Goal: Task Accomplishment & Management: Use online tool/utility

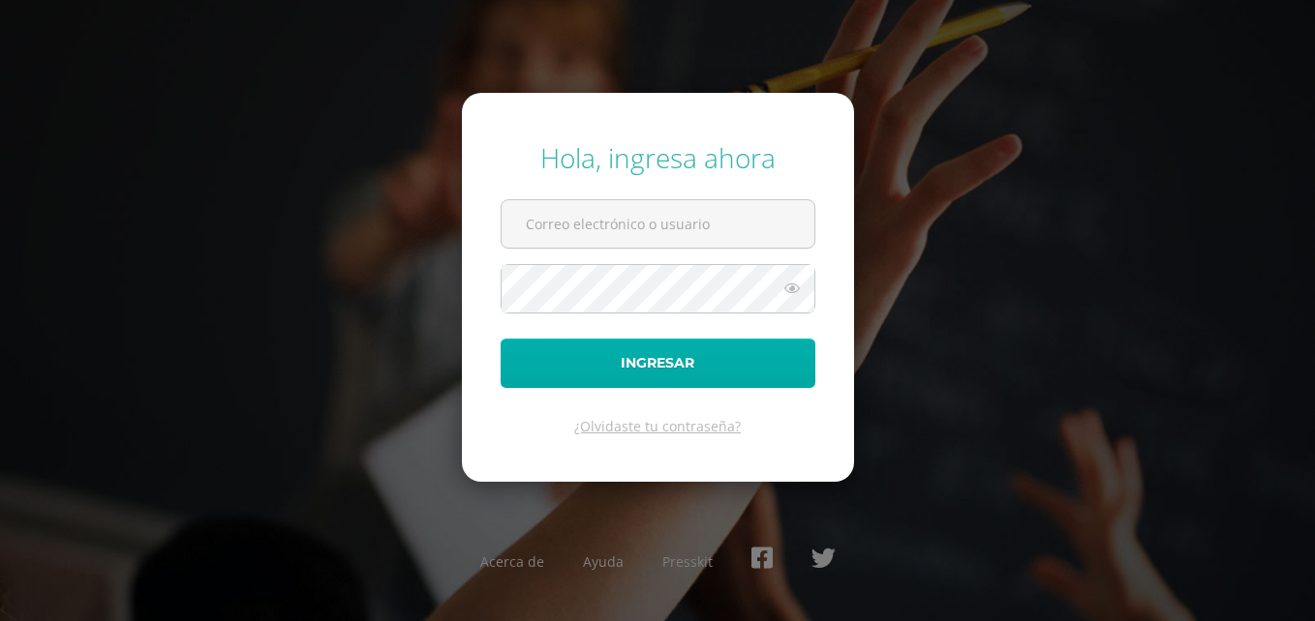
type input "[EMAIL_ADDRESS][DOMAIN_NAME]"
click at [649, 360] on button "Ingresar" at bounding box center [657, 363] width 315 height 49
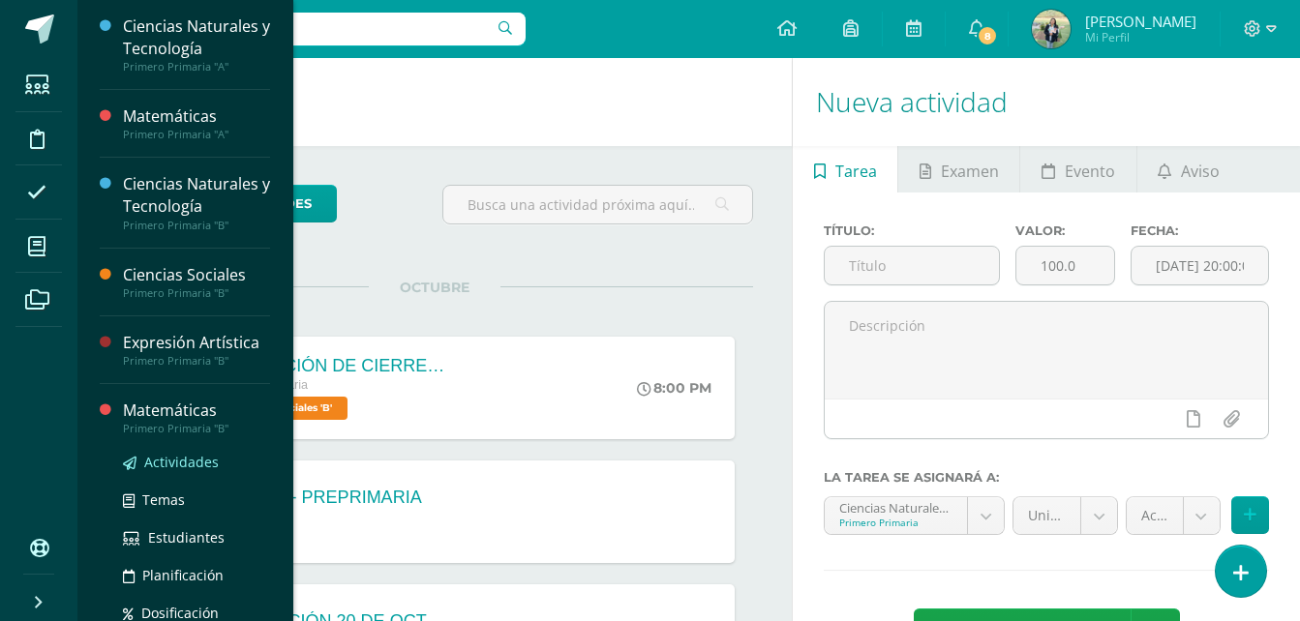
click at [181, 459] on span "Actividades" at bounding box center [181, 462] width 75 height 18
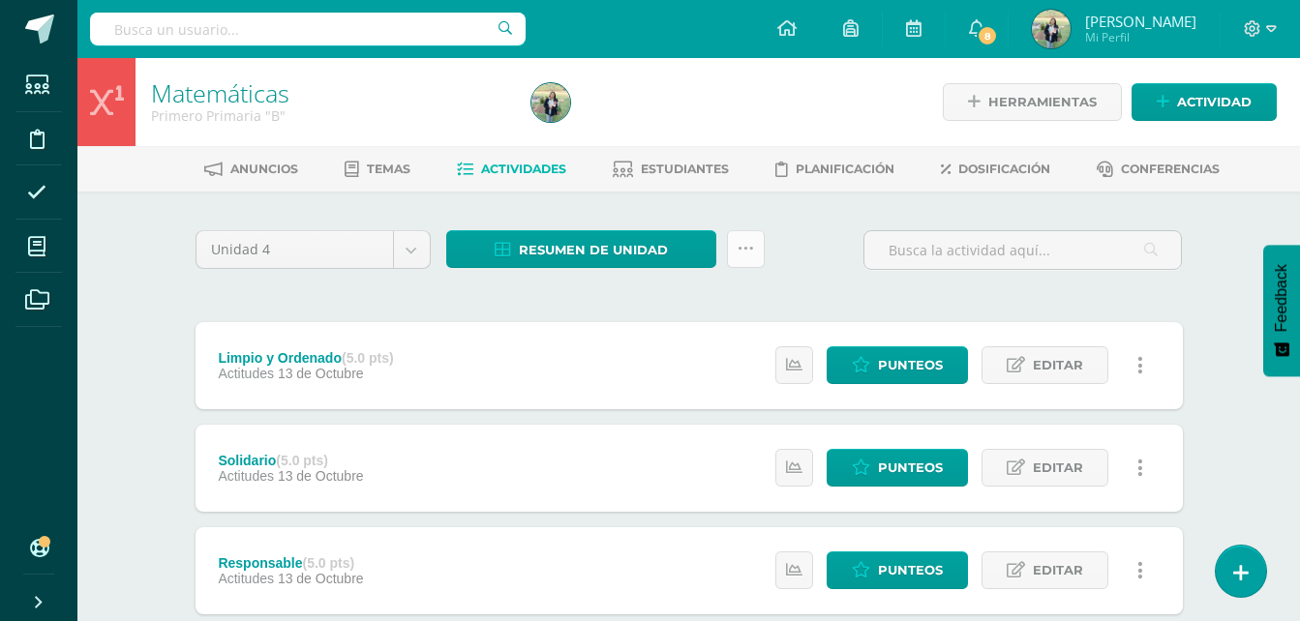
click at [742, 247] on icon at bounding box center [746, 249] width 16 height 16
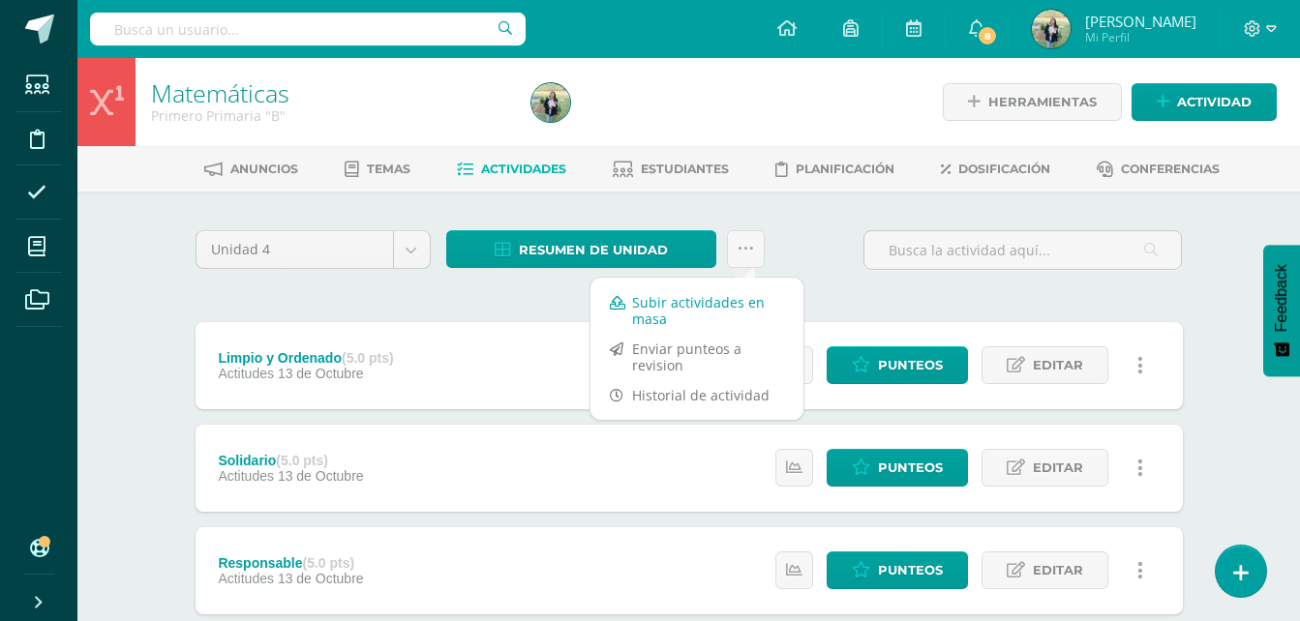
click at [676, 311] on link "Subir actividades en masa" at bounding box center [696, 310] width 213 height 46
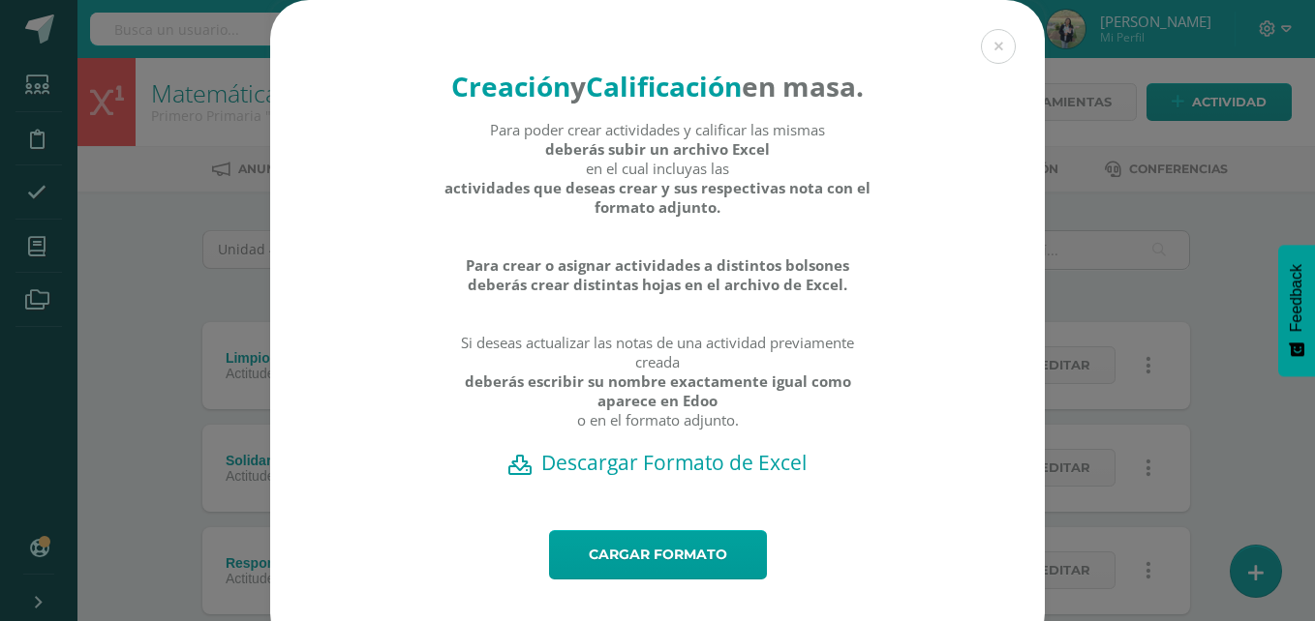
click at [650, 476] on h2 "Descargar Formato de Excel" at bounding box center [657, 462] width 707 height 27
click at [686, 580] on link "Cargar formato" at bounding box center [658, 554] width 218 height 49
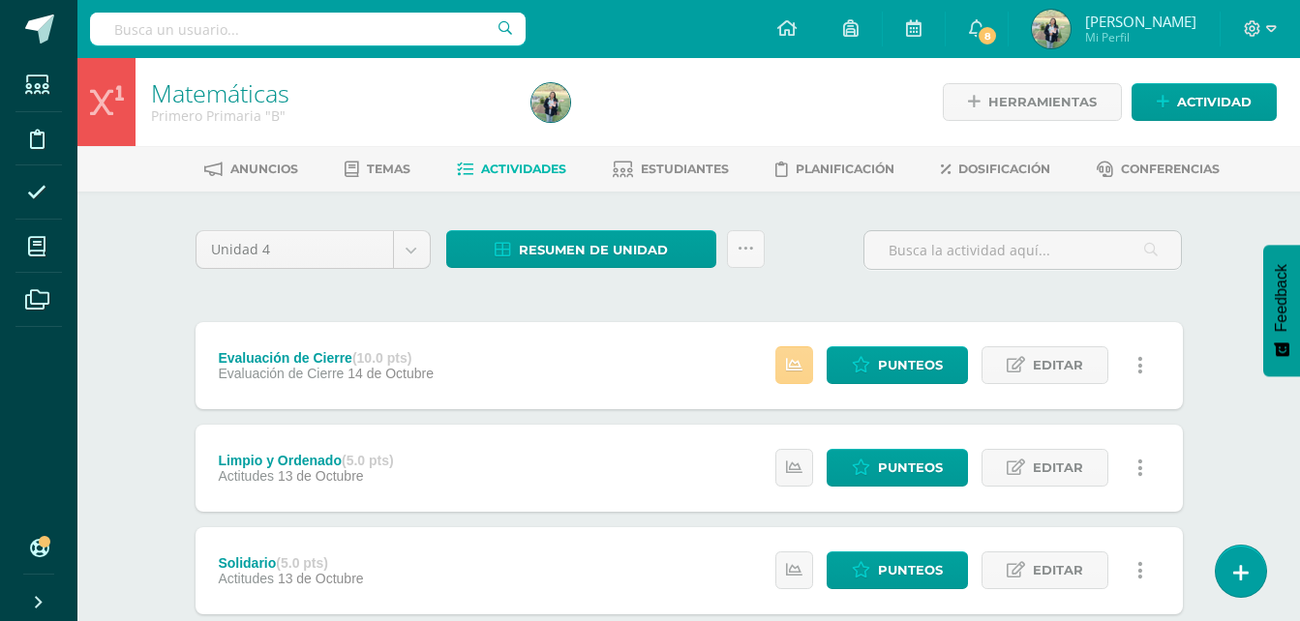
click at [794, 364] on icon at bounding box center [794, 365] width 16 height 16
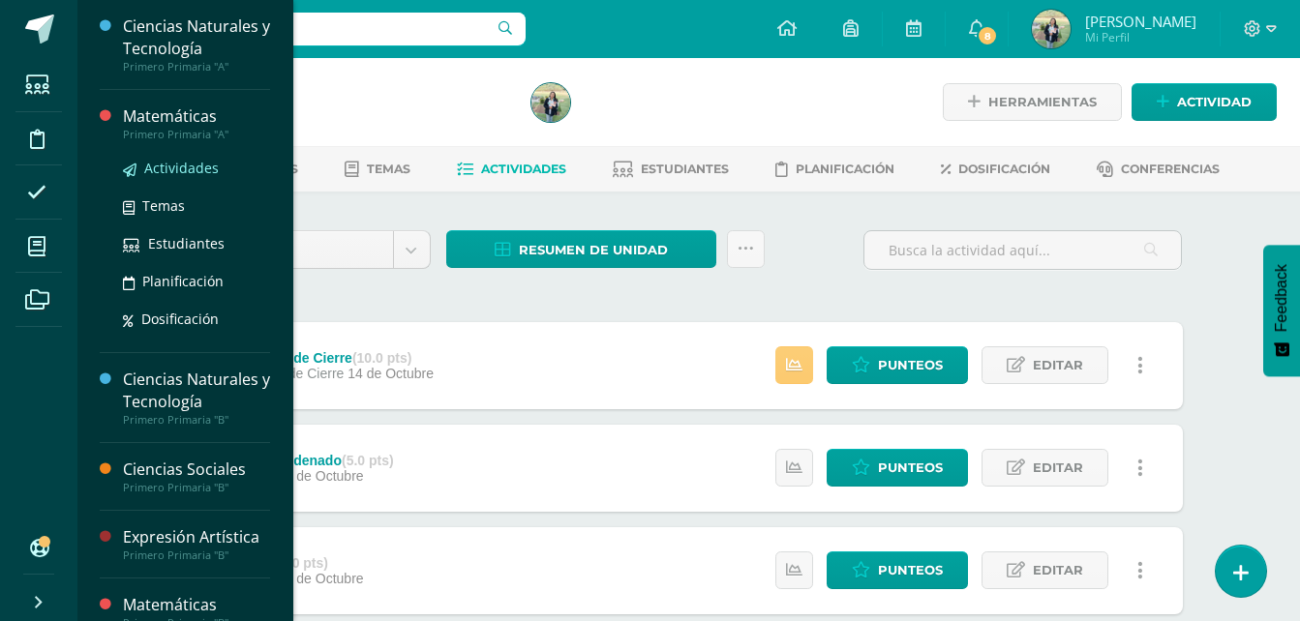
click at [175, 166] on span "Actividades" at bounding box center [181, 168] width 75 height 18
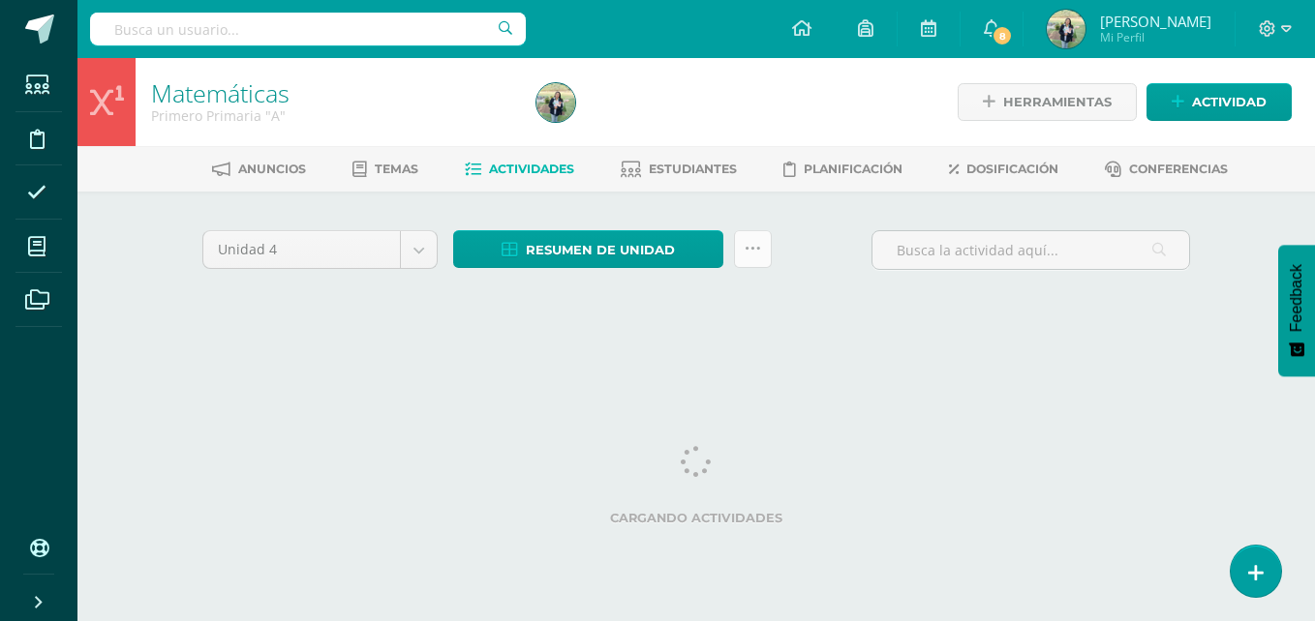
click at [748, 251] on icon at bounding box center [752, 249] width 16 height 16
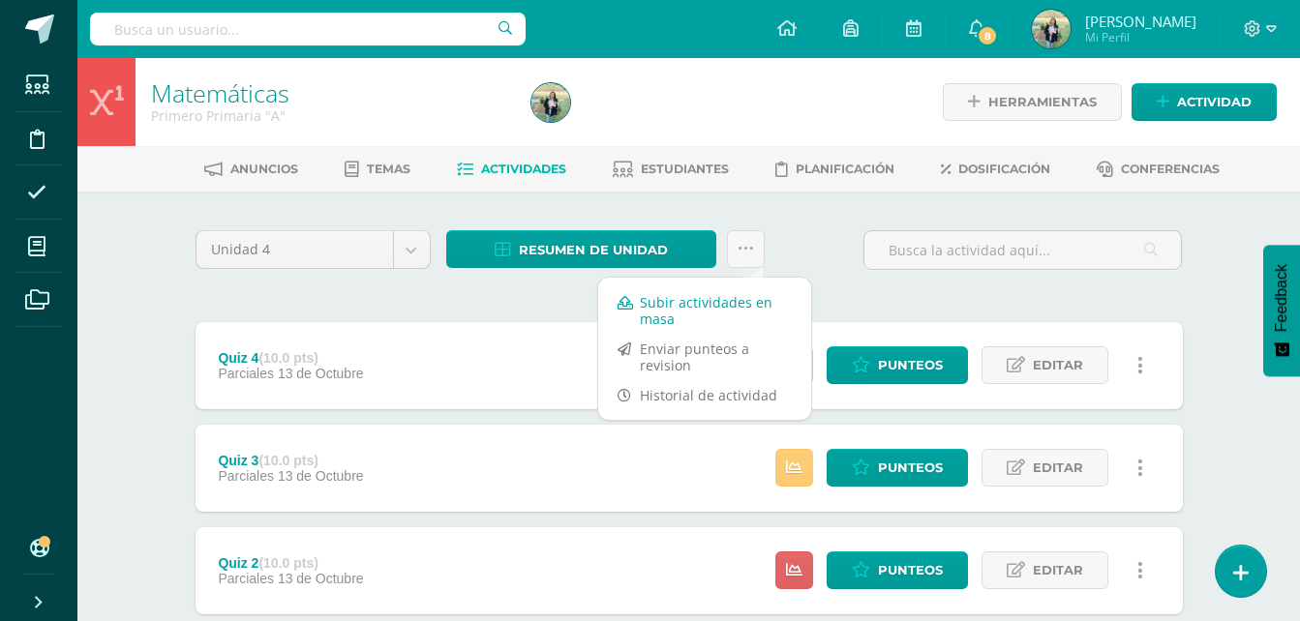
click at [677, 298] on link "Subir actividades en masa" at bounding box center [704, 310] width 213 height 46
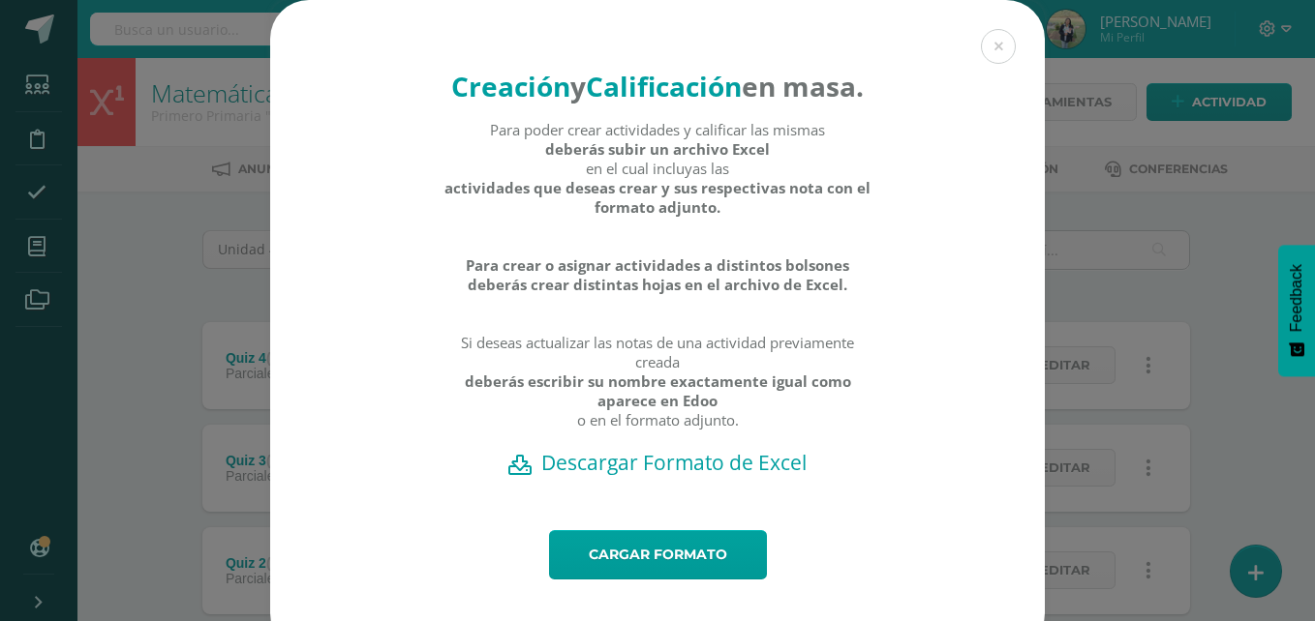
click at [677, 476] on h2 "Descargar Formato de Excel" at bounding box center [657, 462] width 707 height 27
click at [666, 580] on link "Cargar formato" at bounding box center [658, 554] width 218 height 49
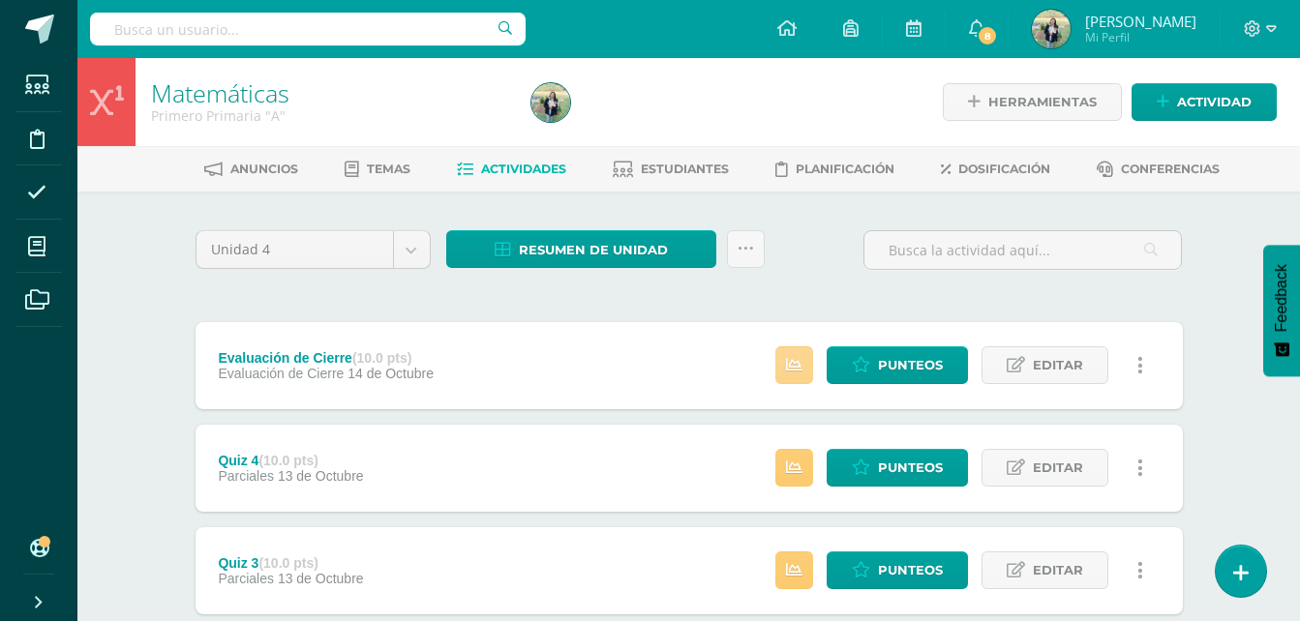
click at [796, 365] on icon at bounding box center [794, 365] width 16 height 16
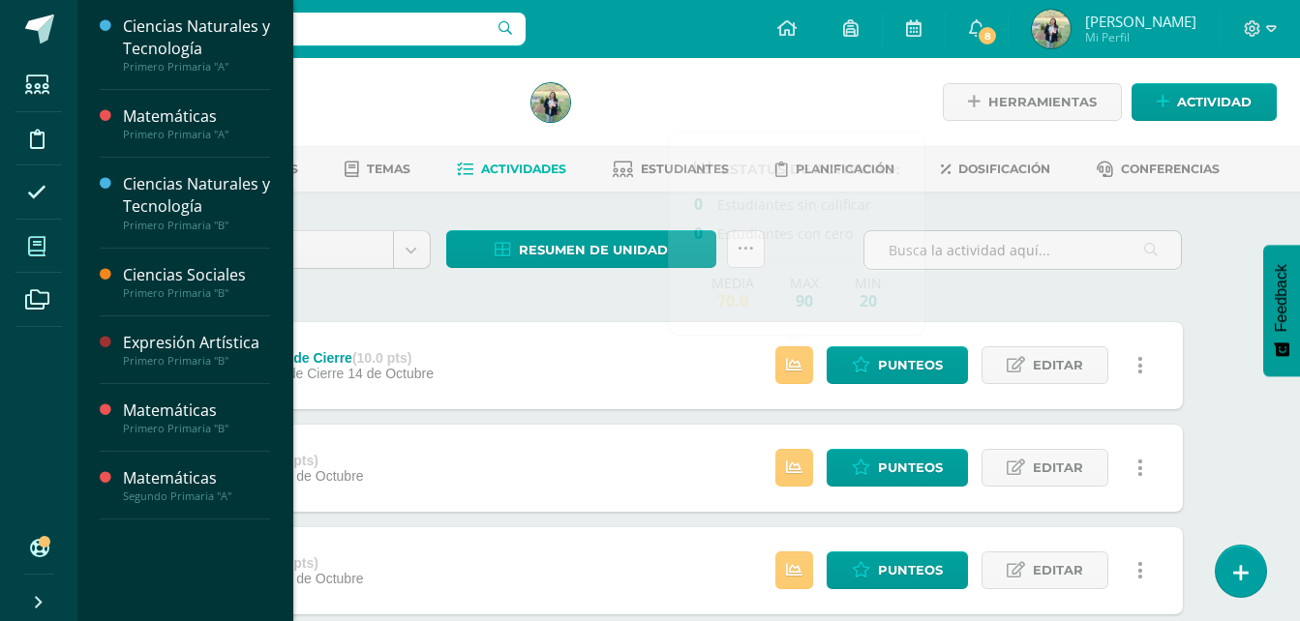
click at [34, 242] on icon at bounding box center [36, 246] width 17 height 19
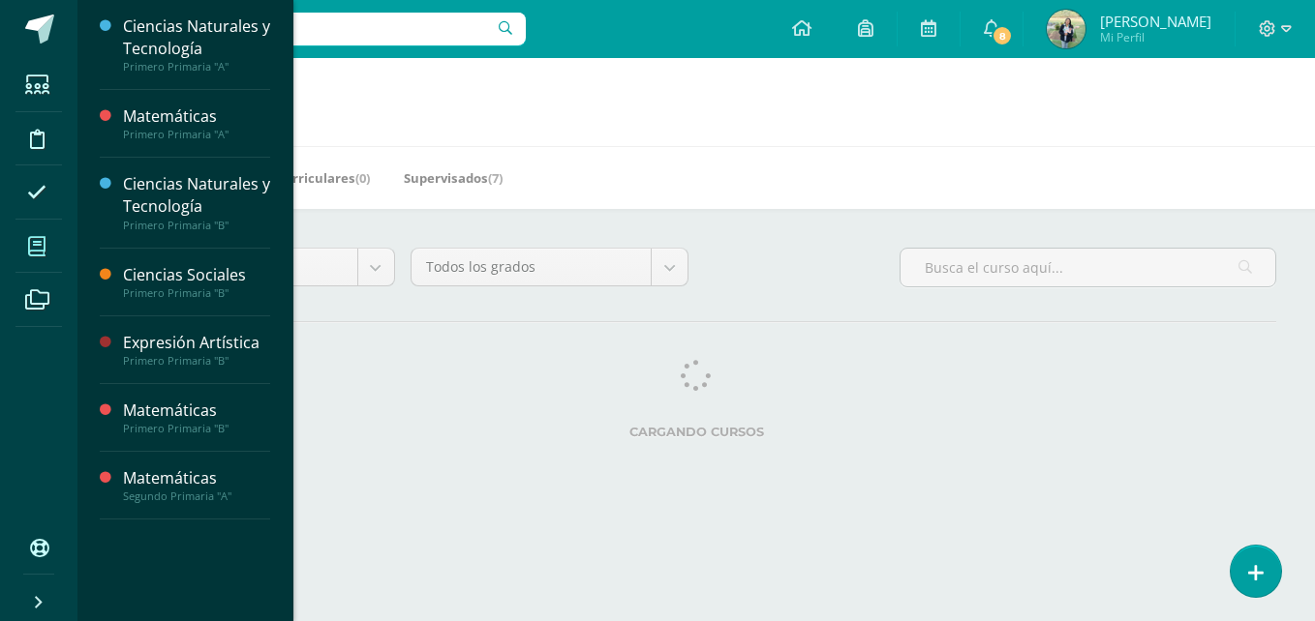
click at [34, 250] on icon at bounding box center [36, 246] width 17 height 19
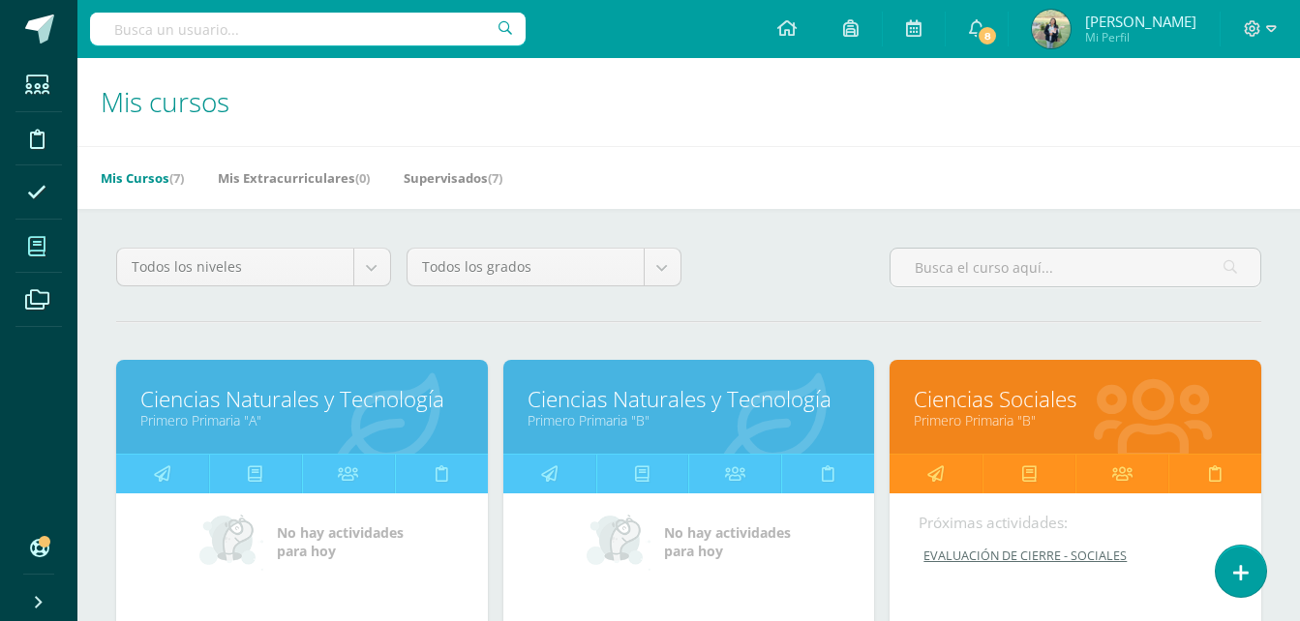
click at [597, 408] on link "Ciencias Naturales y Tecnología" at bounding box center [689, 399] width 323 height 30
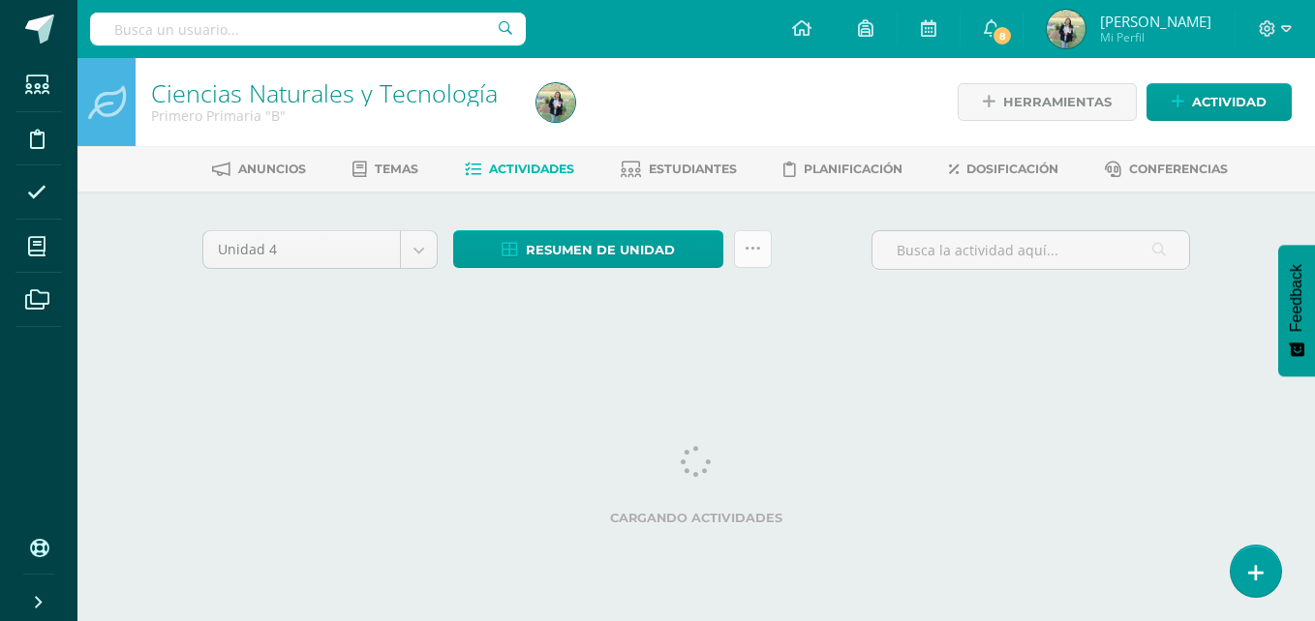
click at [744, 255] on icon at bounding box center [752, 249] width 16 height 16
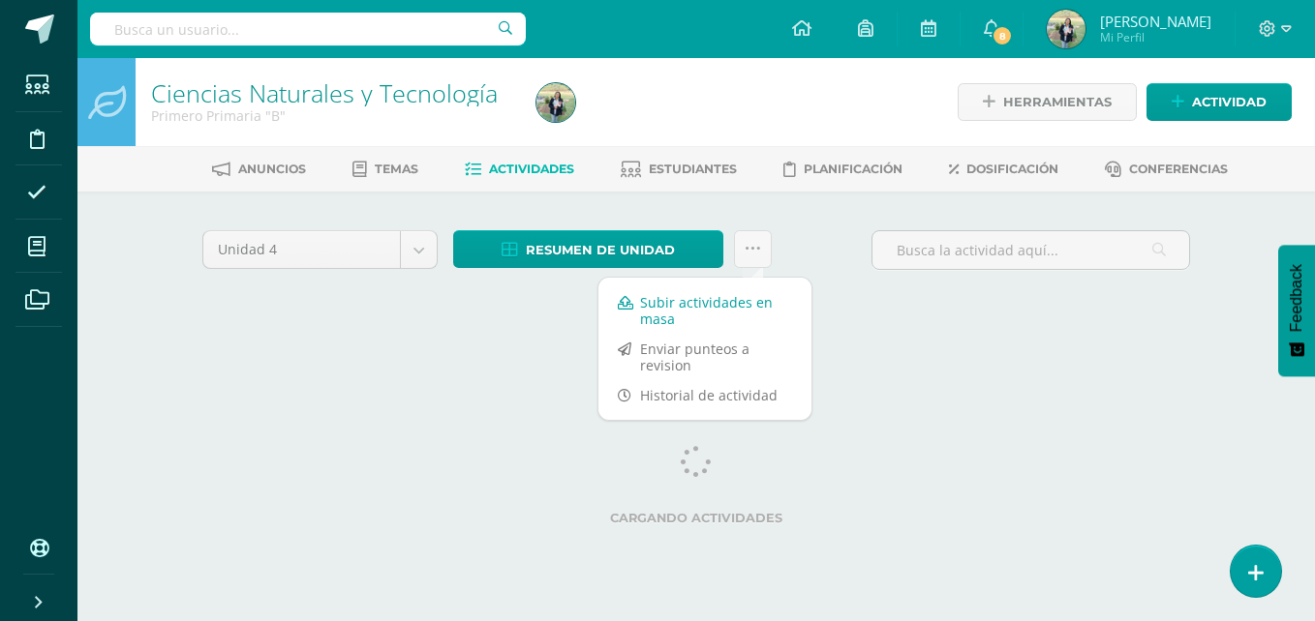
click at [662, 308] on link "Subir actividades en masa" at bounding box center [704, 310] width 213 height 46
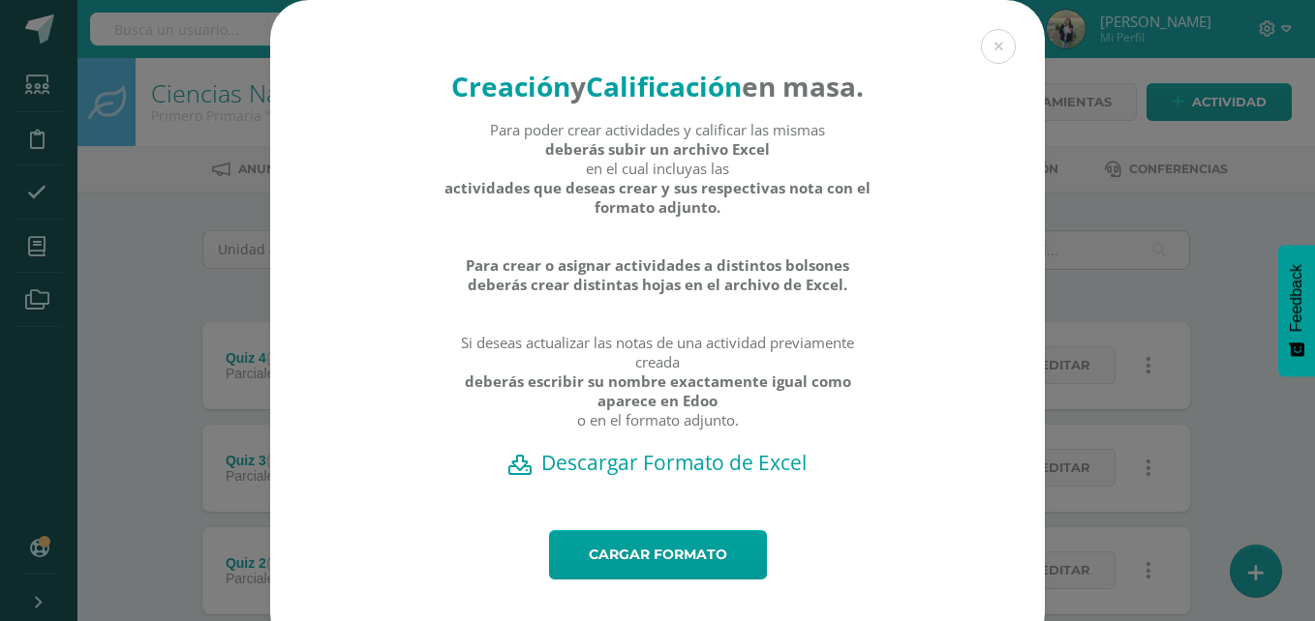
click at [688, 476] on h2 "Descargar Formato de Excel" at bounding box center [657, 462] width 707 height 27
click at [661, 580] on link "Cargar formato" at bounding box center [658, 554] width 218 height 49
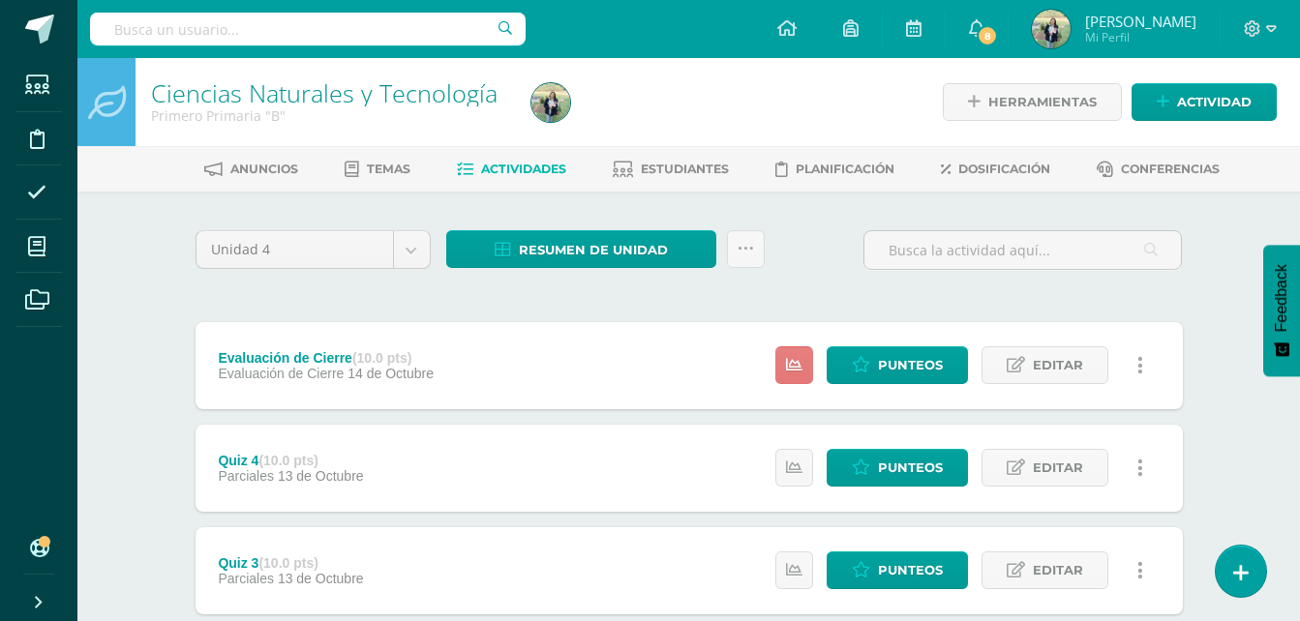
click at [796, 366] on icon at bounding box center [794, 365] width 16 height 16
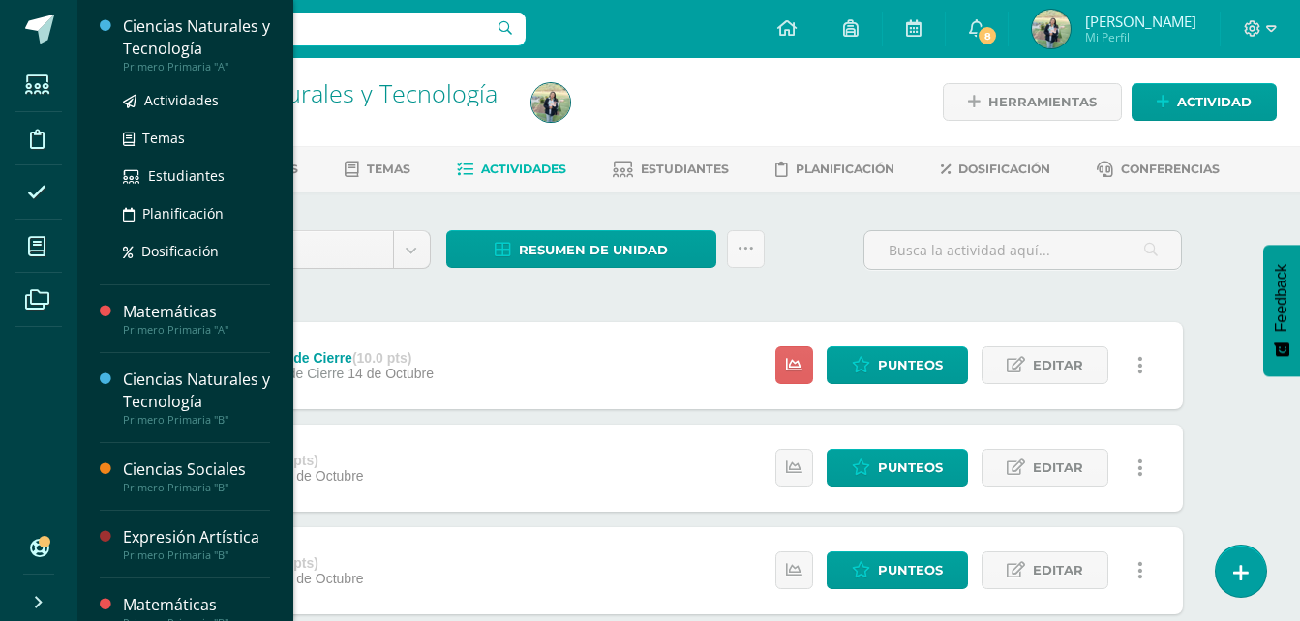
click at [179, 45] on div "Ciencias Naturales y Tecnología" at bounding box center [196, 37] width 147 height 45
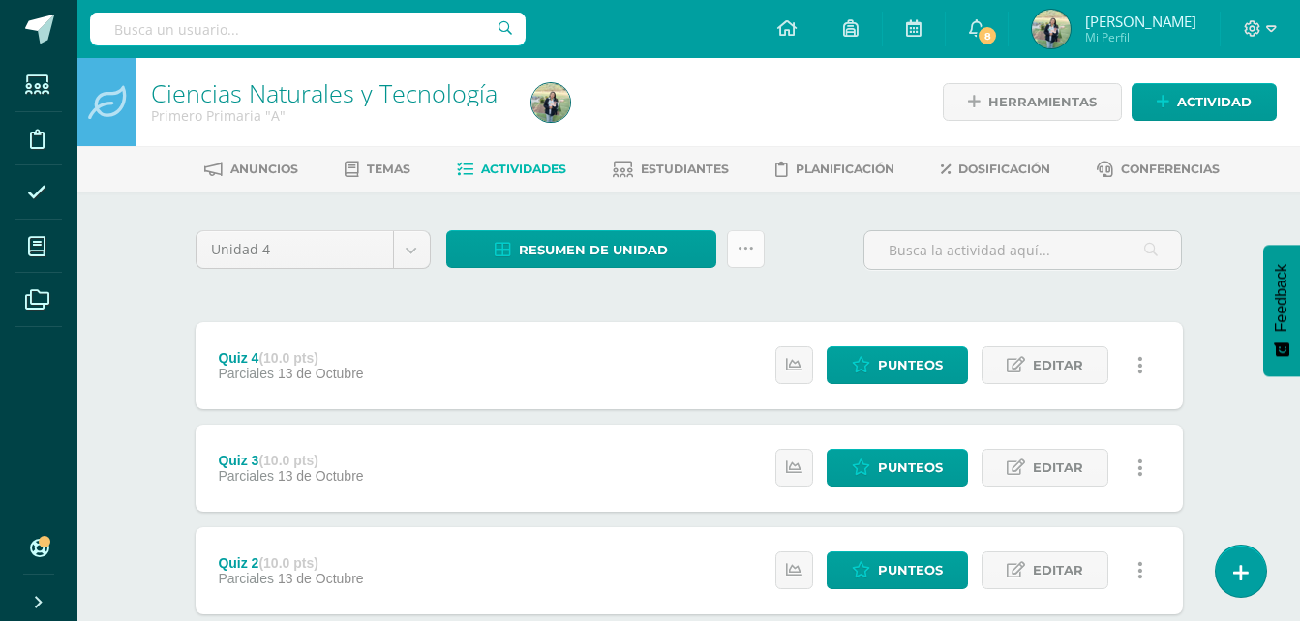
click at [750, 254] on icon at bounding box center [746, 249] width 16 height 16
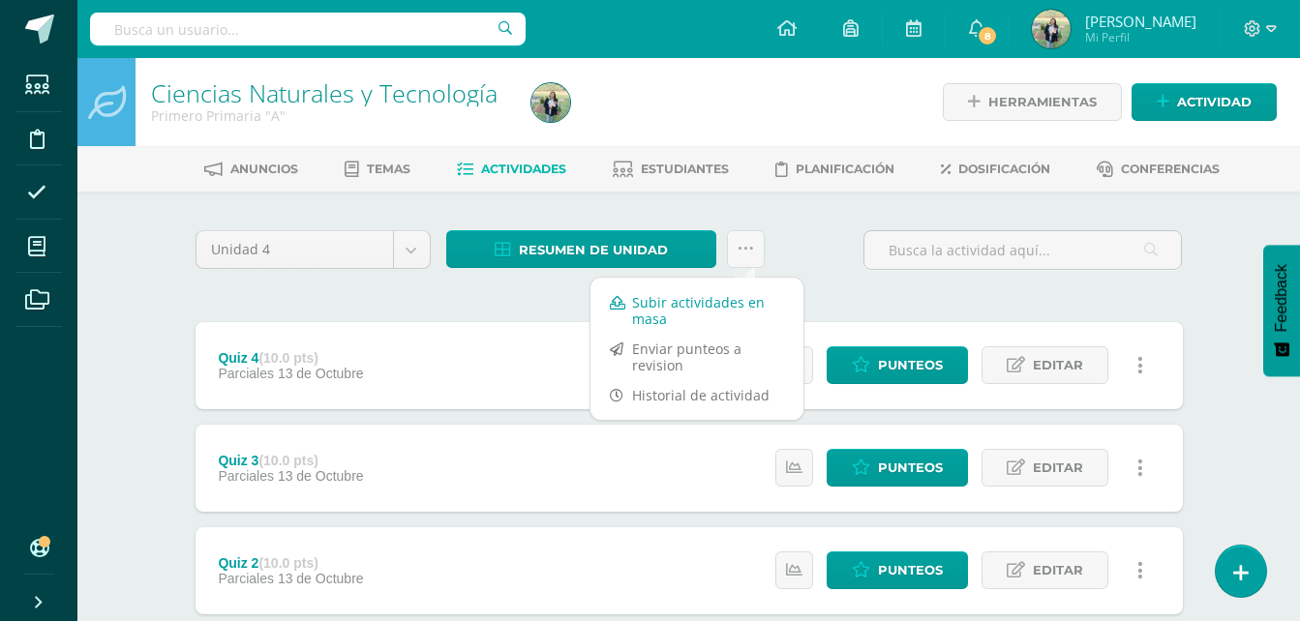
click at [675, 310] on link "Subir actividades en masa" at bounding box center [696, 310] width 213 height 46
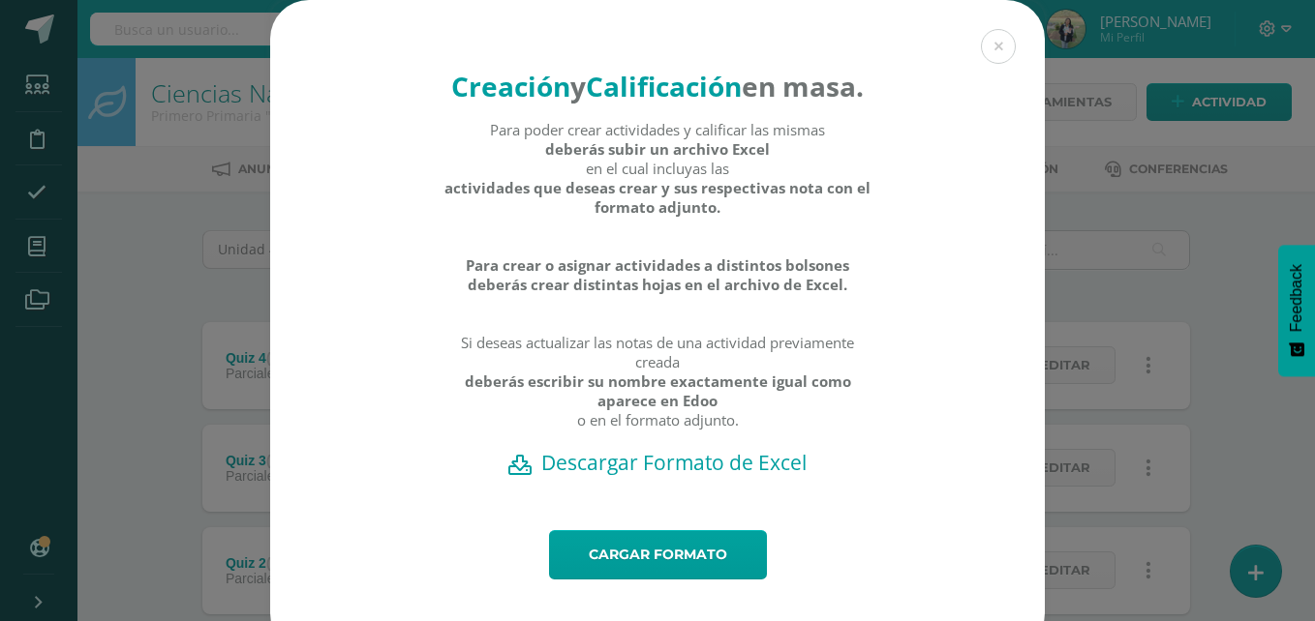
click at [655, 476] on h2 "Descargar Formato de Excel" at bounding box center [657, 462] width 707 height 27
click at [654, 580] on link "Cargar formato" at bounding box center [658, 554] width 218 height 49
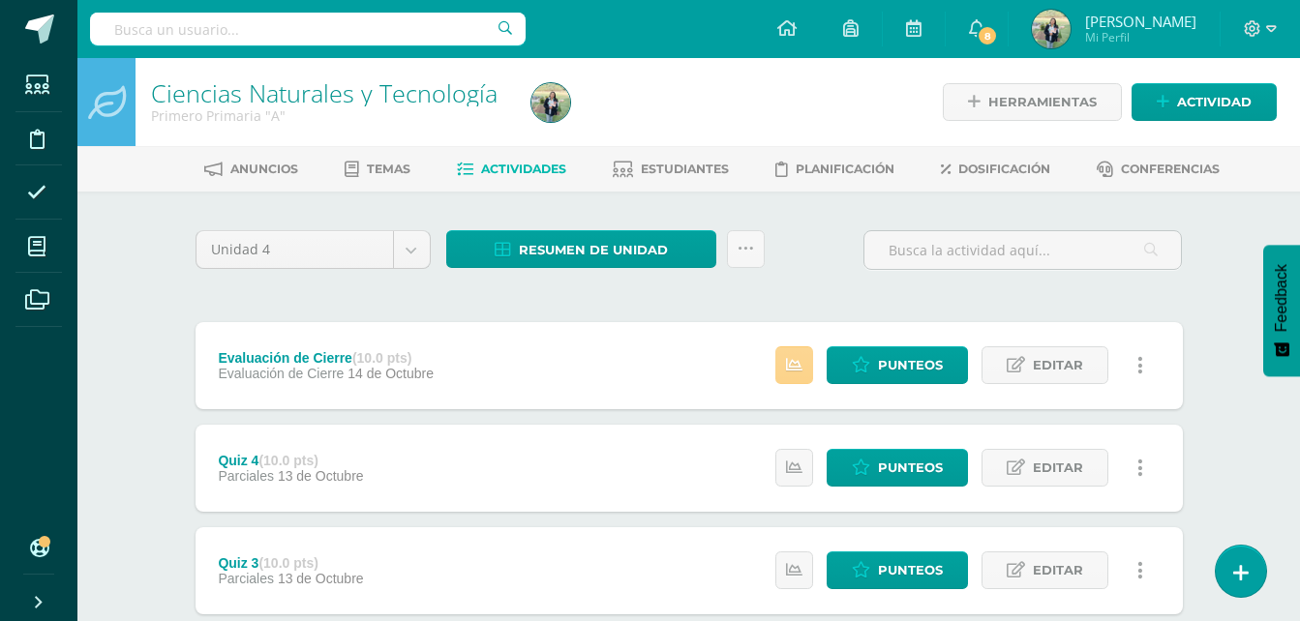
click at [793, 370] on icon at bounding box center [794, 365] width 16 height 16
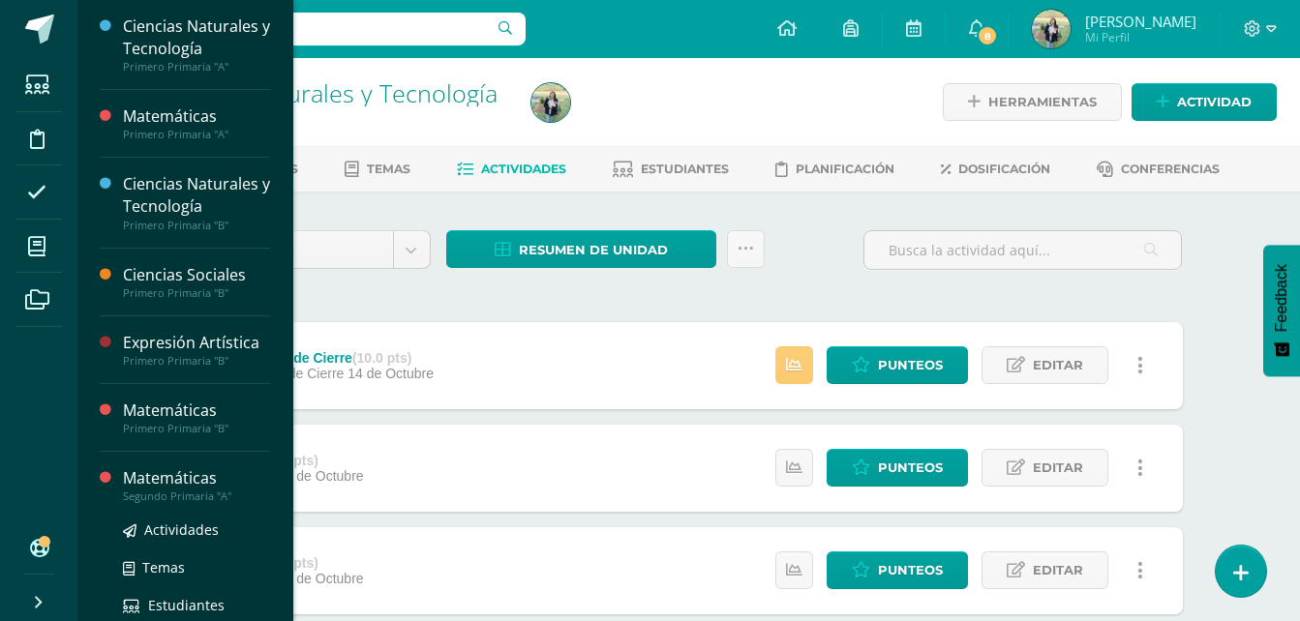
click at [176, 490] on div "Segundo Primaria "A"" at bounding box center [196, 497] width 147 height 14
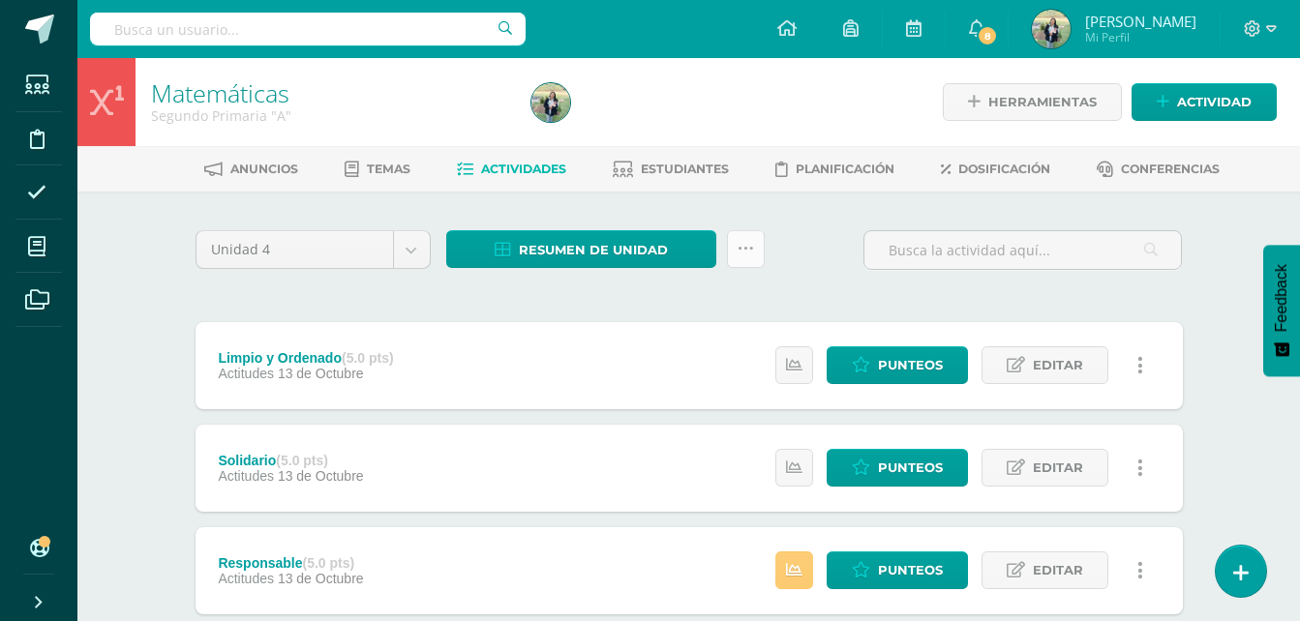
click at [755, 247] on link at bounding box center [746, 249] width 38 height 38
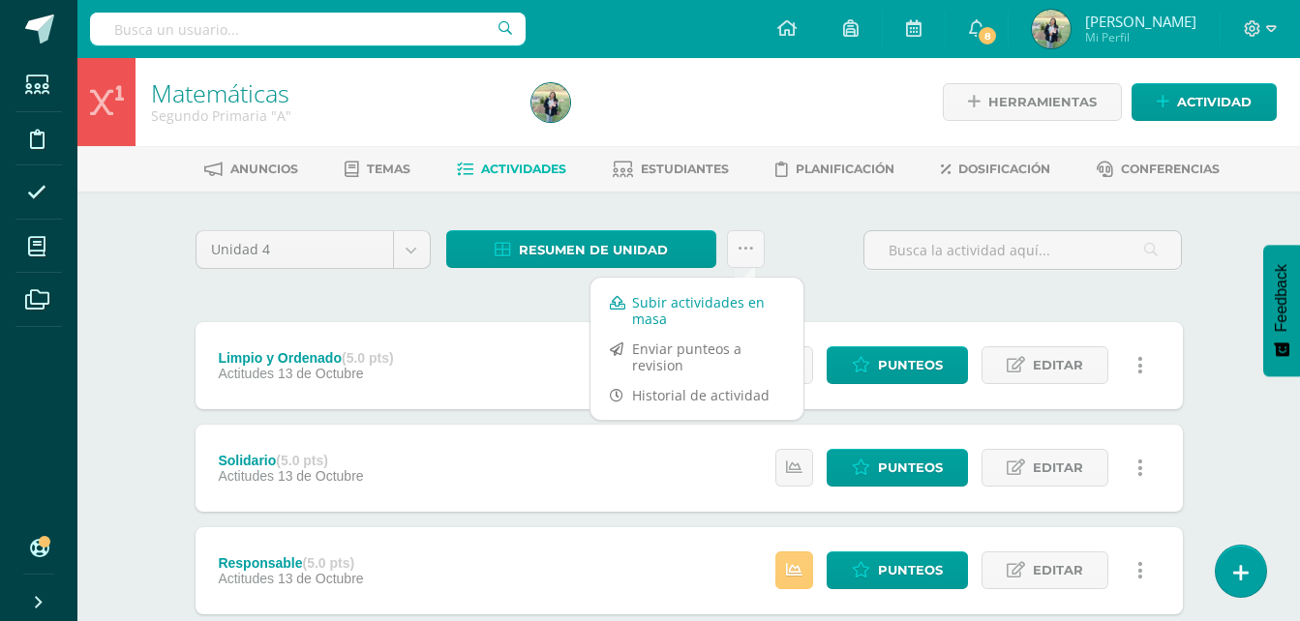
click at [674, 318] on link "Subir actividades en masa" at bounding box center [696, 310] width 213 height 46
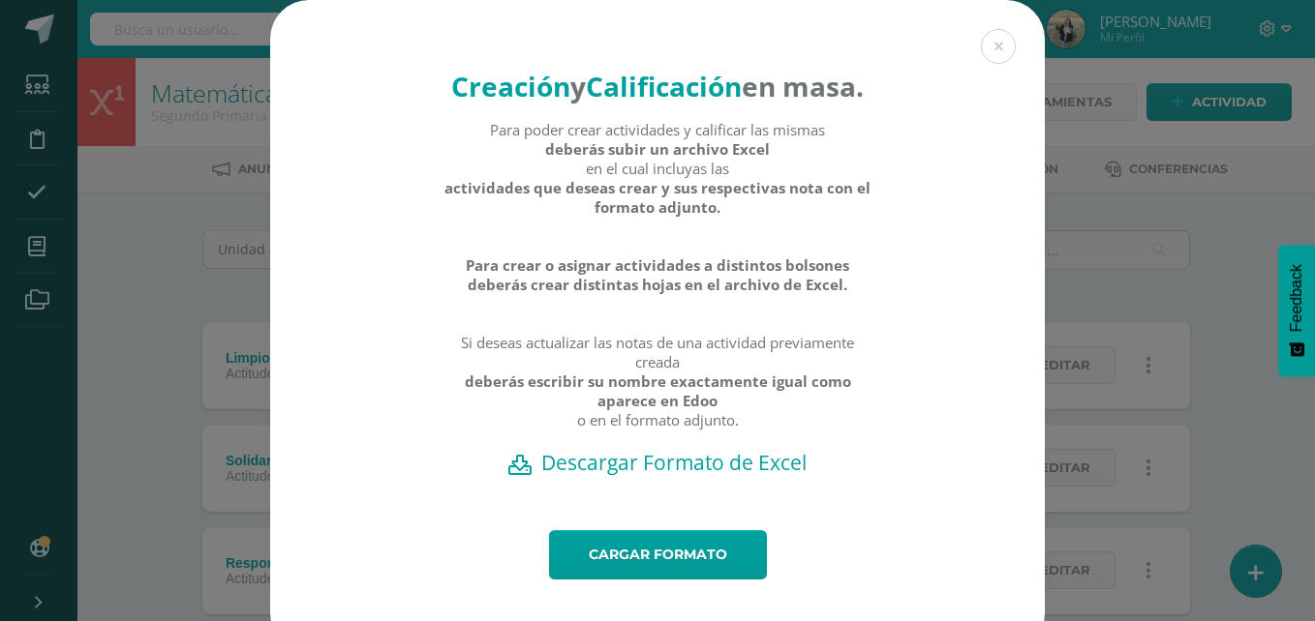
click at [621, 476] on h2 "Descargar Formato de Excel" at bounding box center [657, 462] width 707 height 27
click at [655, 580] on link "Cargar formato" at bounding box center [658, 554] width 218 height 49
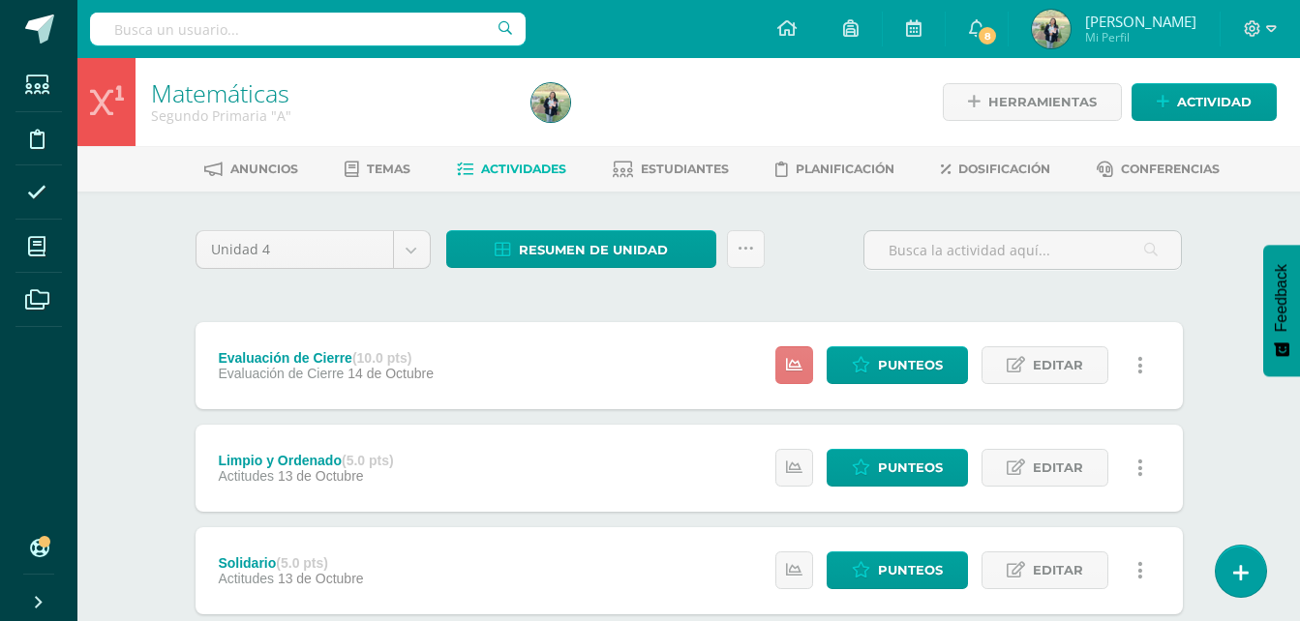
click at [797, 362] on icon at bounding box center [794, 365] width 16 height 16
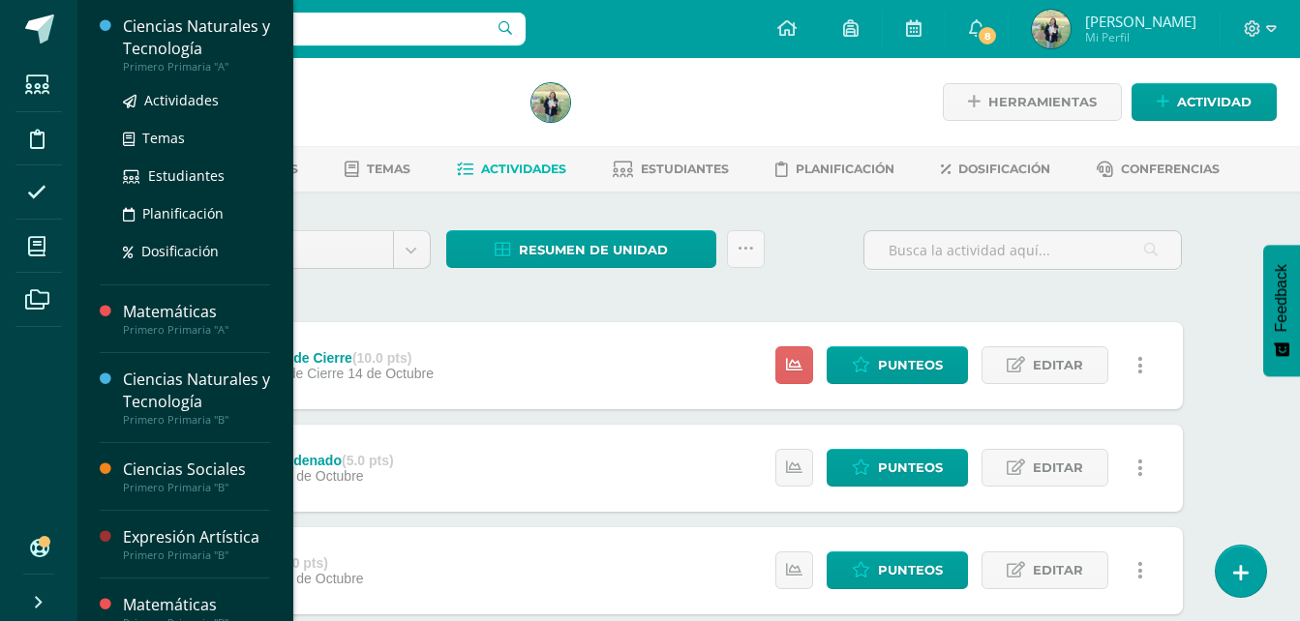
click at [196, 39] on div "Ciencias Naturales y Tecnología" at bounding box center [196, 37] width 147 height 45
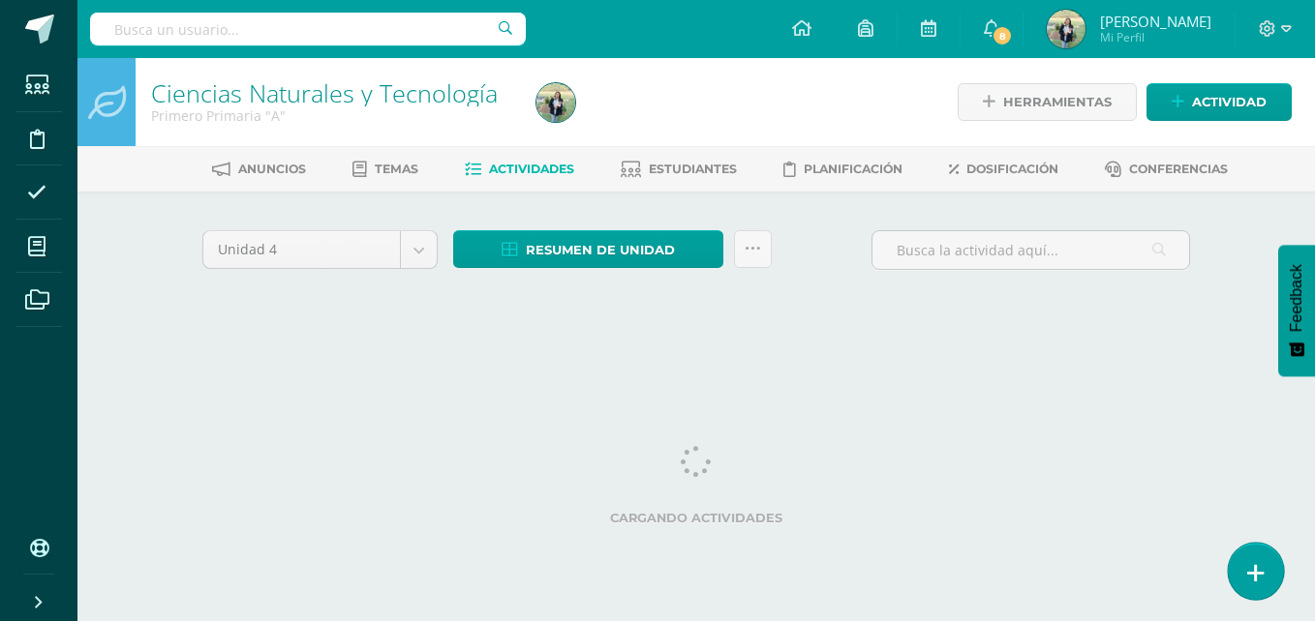
click at [1250, 570] on icon at bounding box center [1255, 573] width 17 height 22
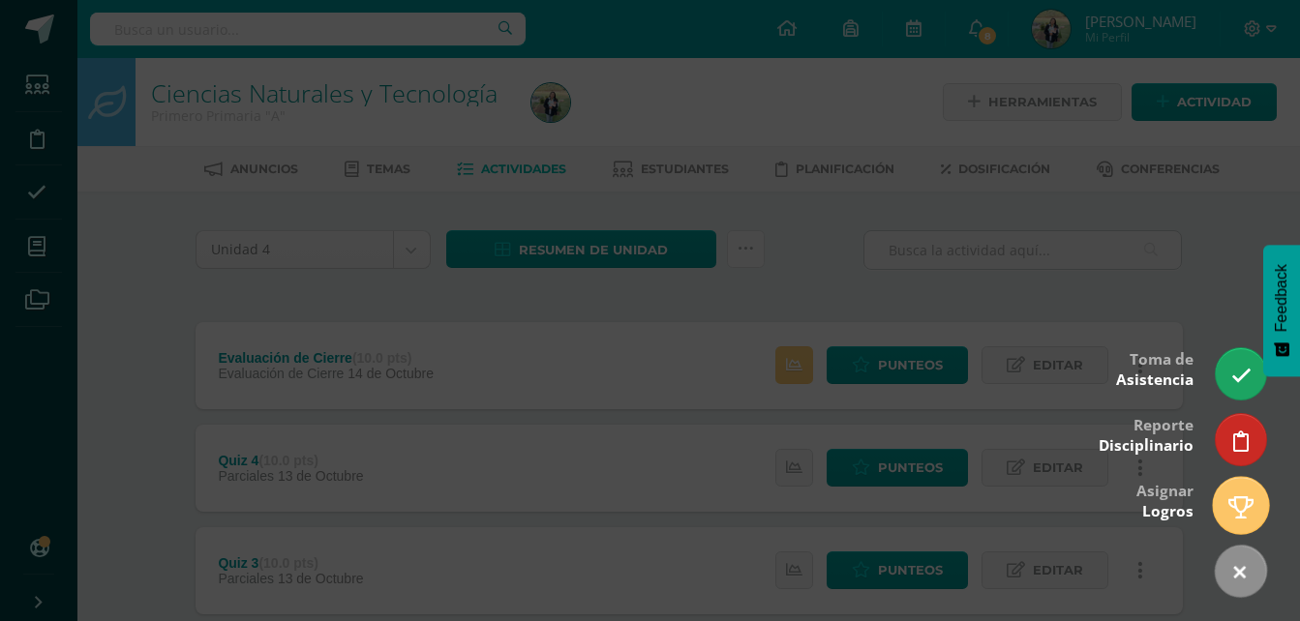
click at [1263, 491] on link at bounding box center [1240, 505] width 55 height 56
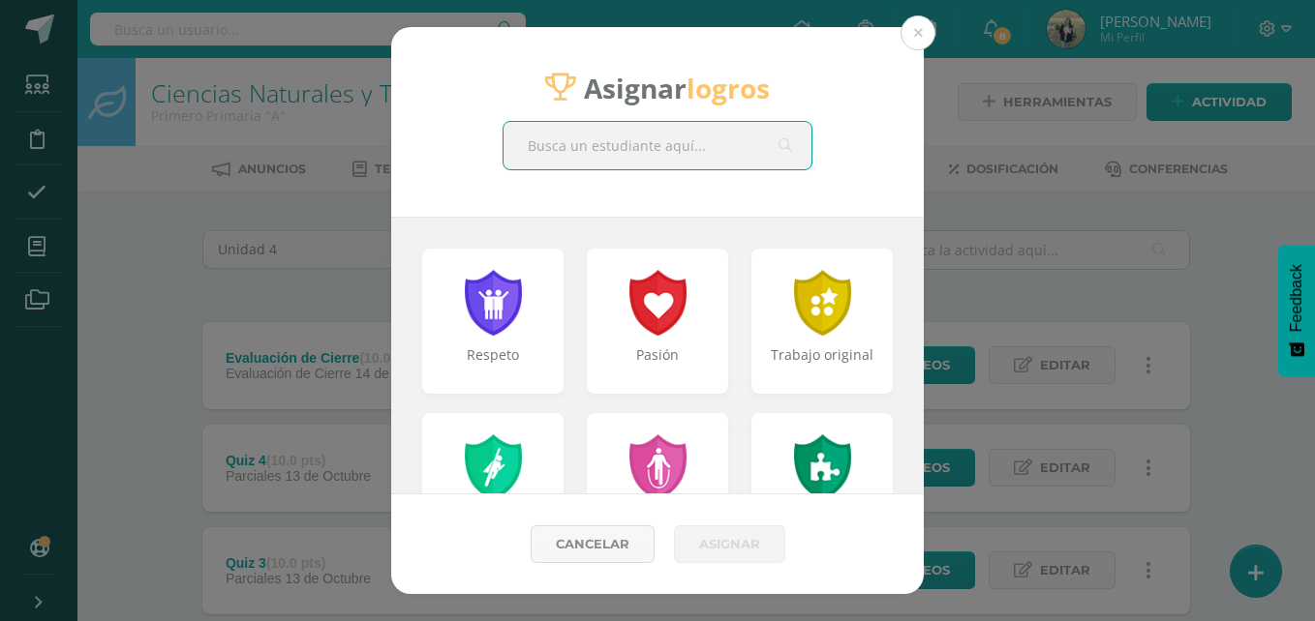
click at [641, 146] on input "text" at bounding box center [657, 145] width 308 height 47
click at [917, 38] on button at bounding box center [917, 32] width 35 height 35
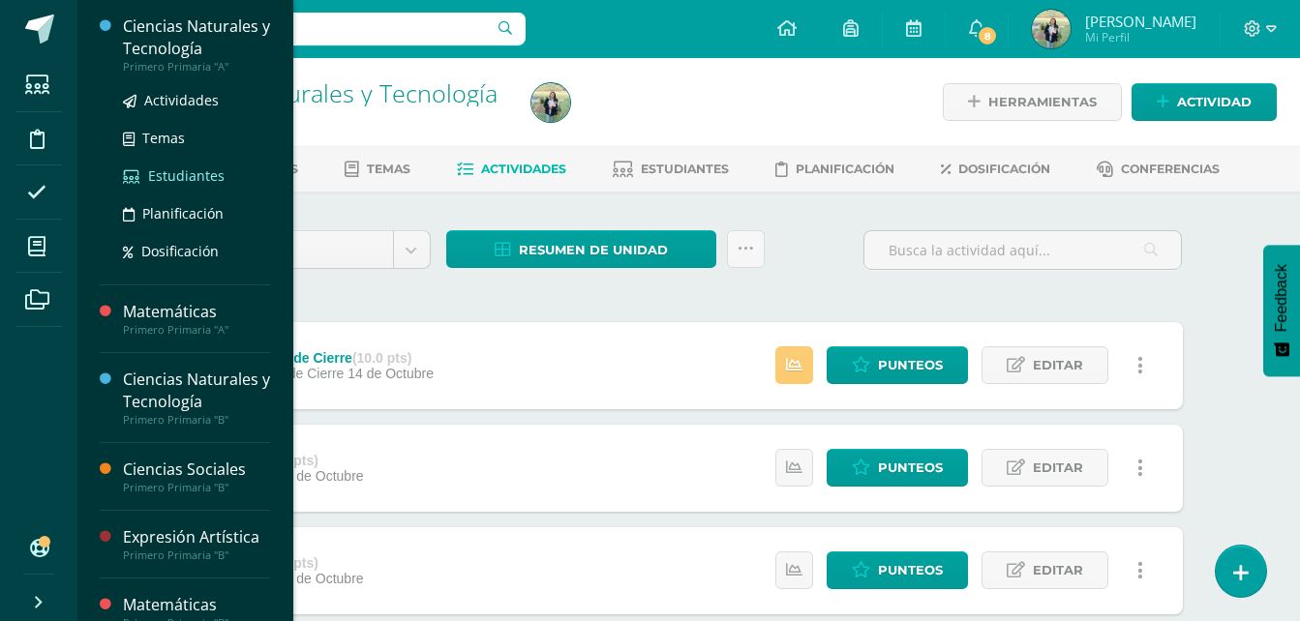
click at [173, 170] on span "Estudiantes" at bounding box center [186, 175] width 76 height 18
